Goal: Use online tool/utility: Use online tool/utility

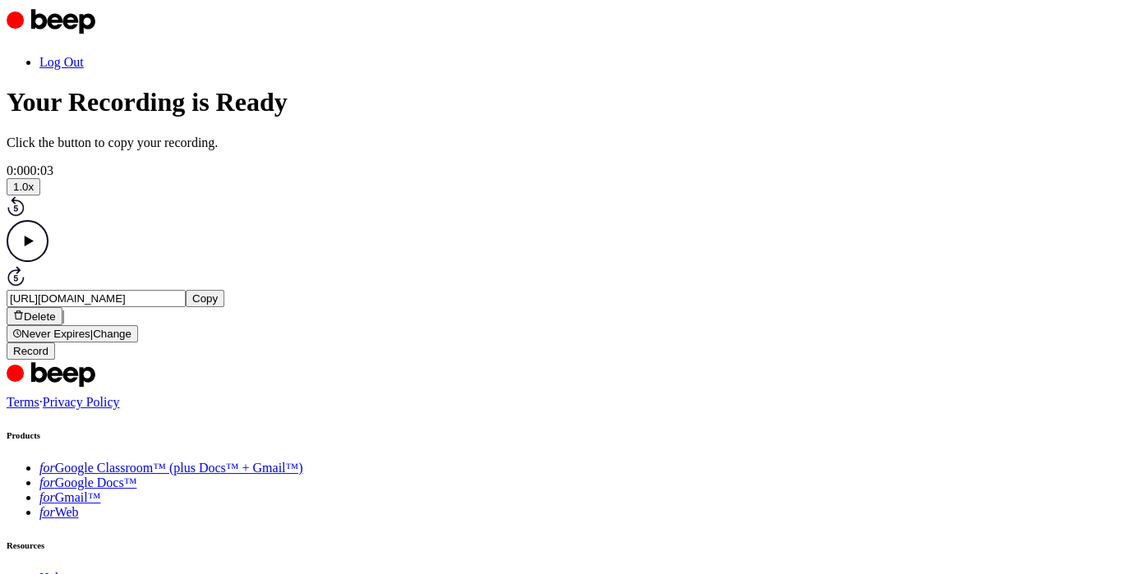
click at [48, 262] on icon "Play Audio" at bounding box center [28, 241] width 42 height 42
click at [48, 262] on icon "Pause Audio" at bounding box center [28, 241] width 42 height 42
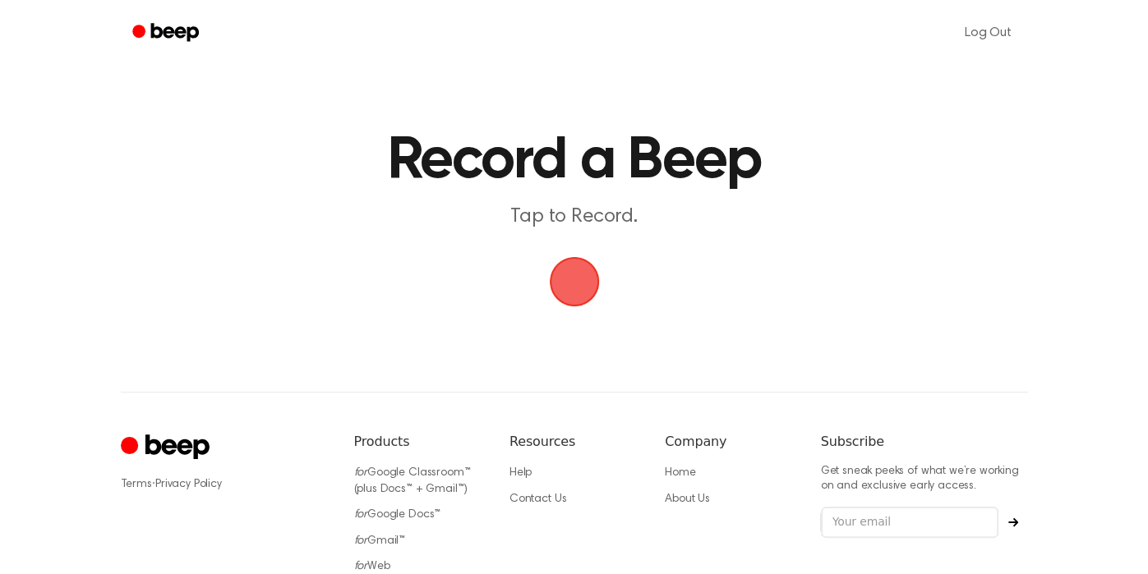
click at [592, 275] on span "button" at bounding box center [574, 282] width 50 height 50
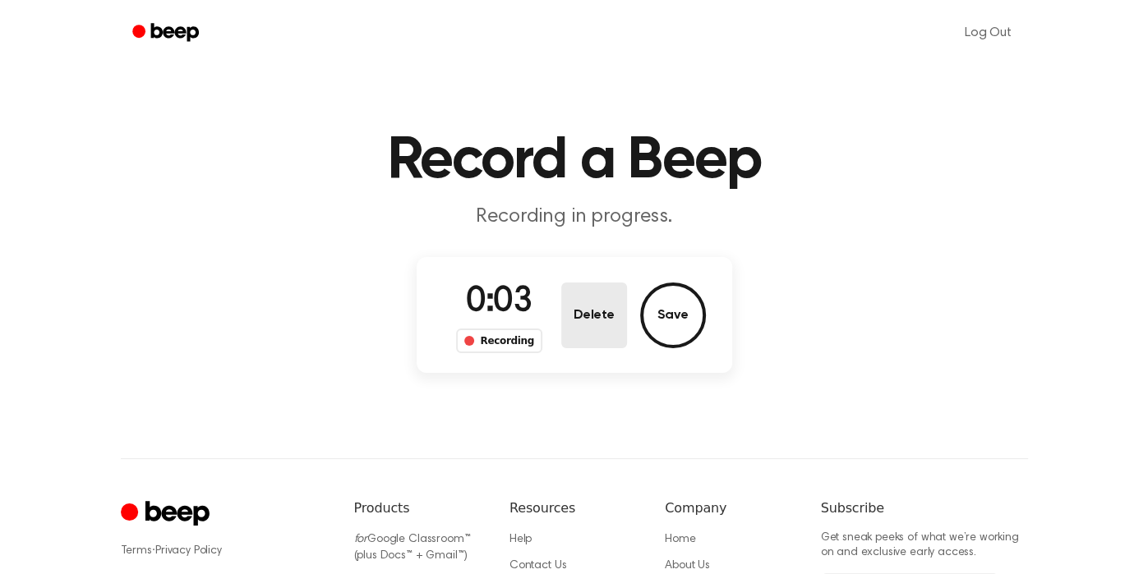
click at [590, 304] on button "Delete" at bounding box center [594, 316] width 66 height 66
